Goal: Navigation & Orientation: Find specific page/section

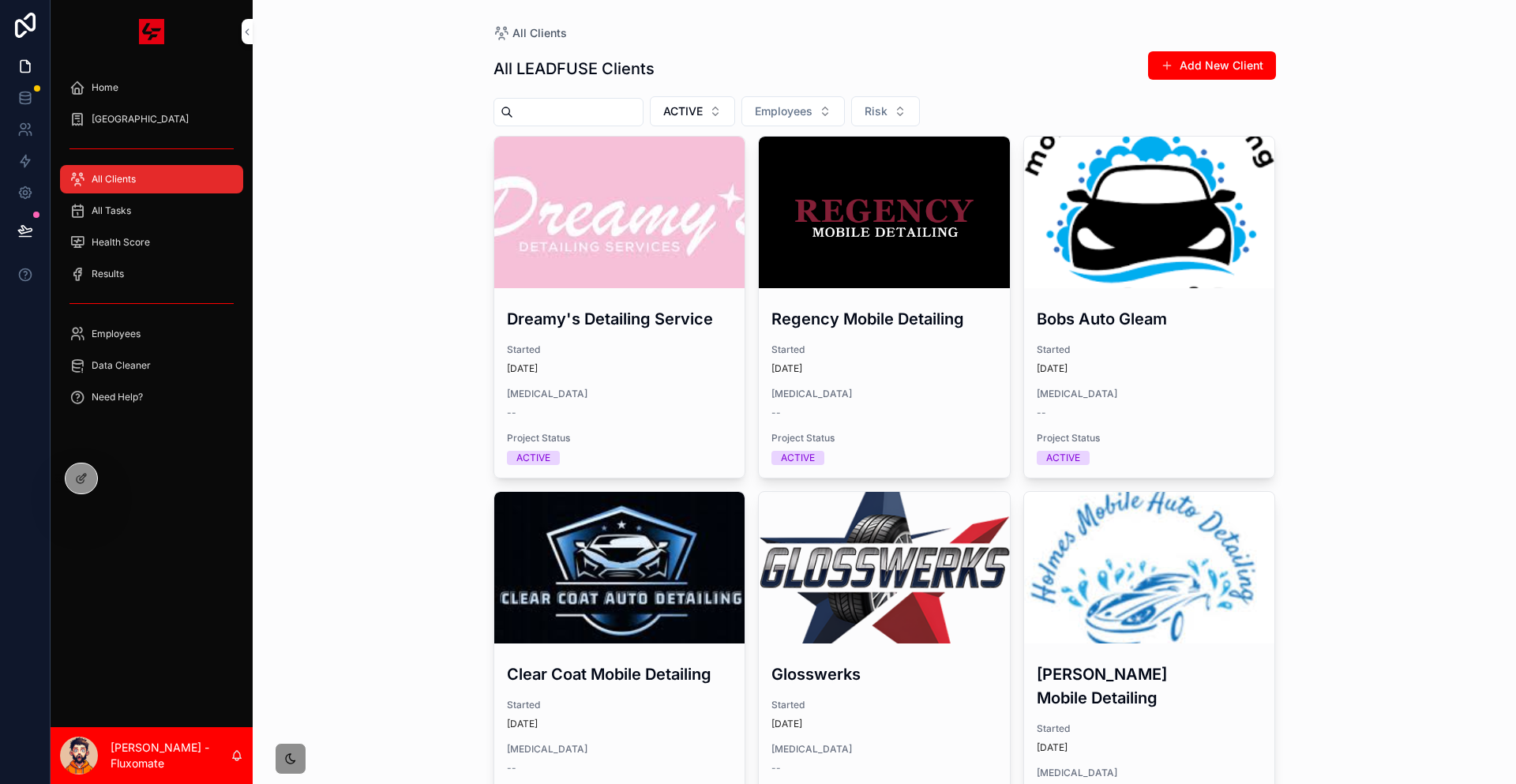
click at [182, 105] on link "SOP Center" at bounding box center [151, 119] width 183 height 28
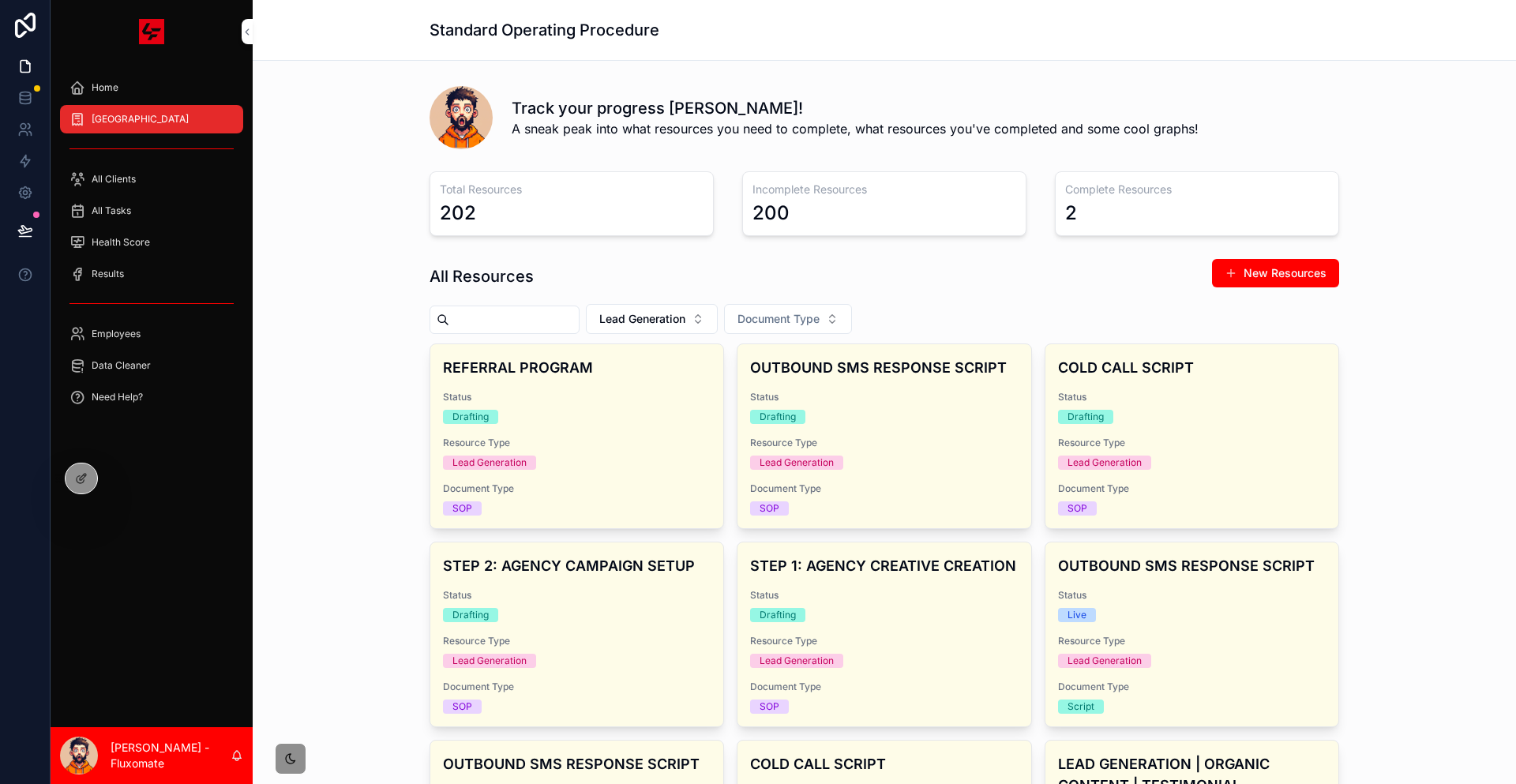
click at [182, 82] on div "Home" at bounding box center [151, 87] width 164 height 26
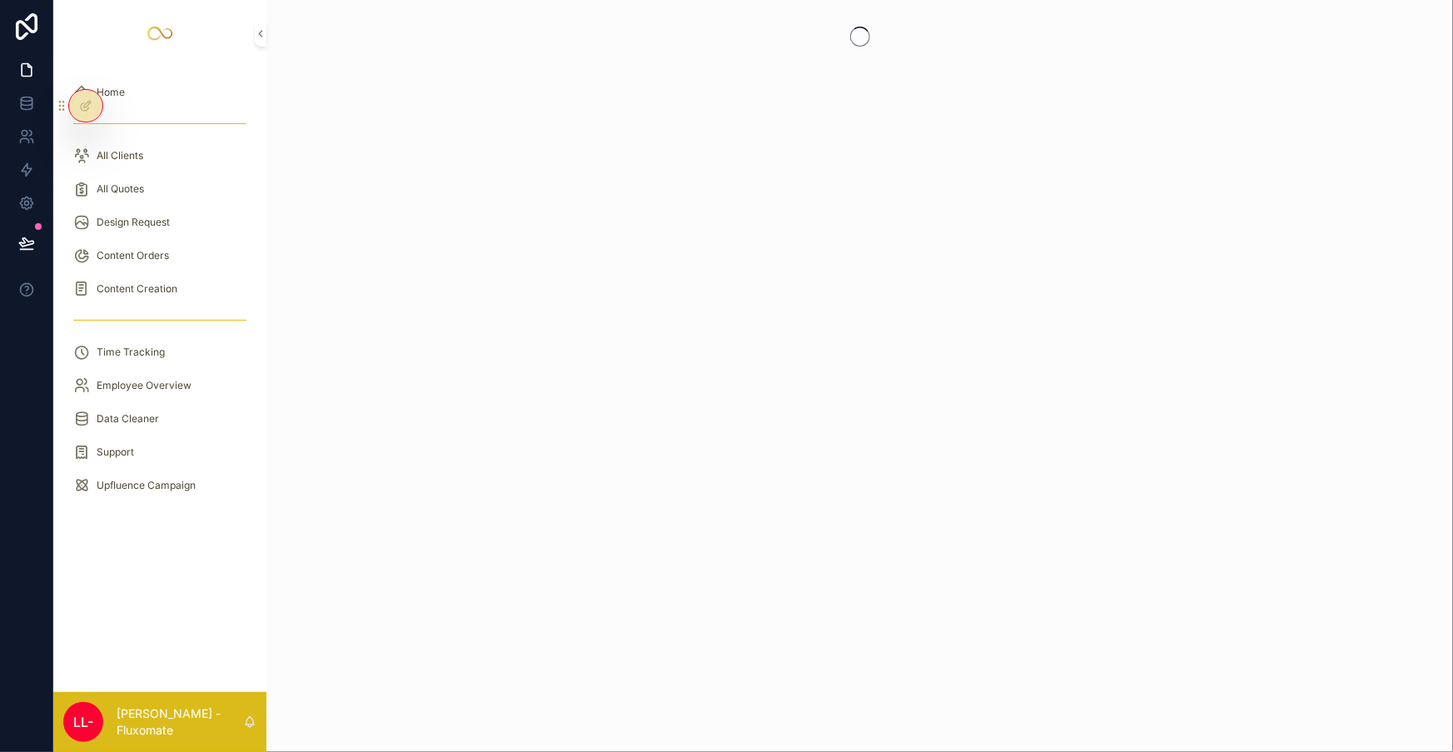
click at [135, 79] on div "Home" at bounding box center [159, 92] width 173 height 27
